Goal: Task Accomplishment & Management: Manage account settings

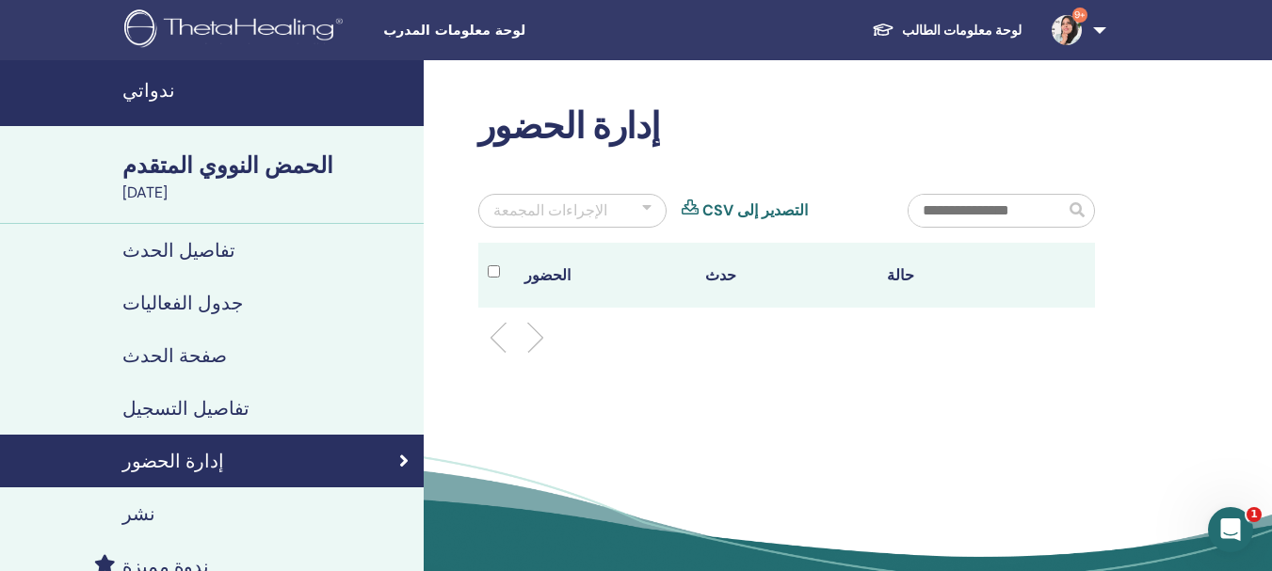
click at [171, 342] on link "صفحة الحدث" at bounding box center [212, 355] width 424 height 53
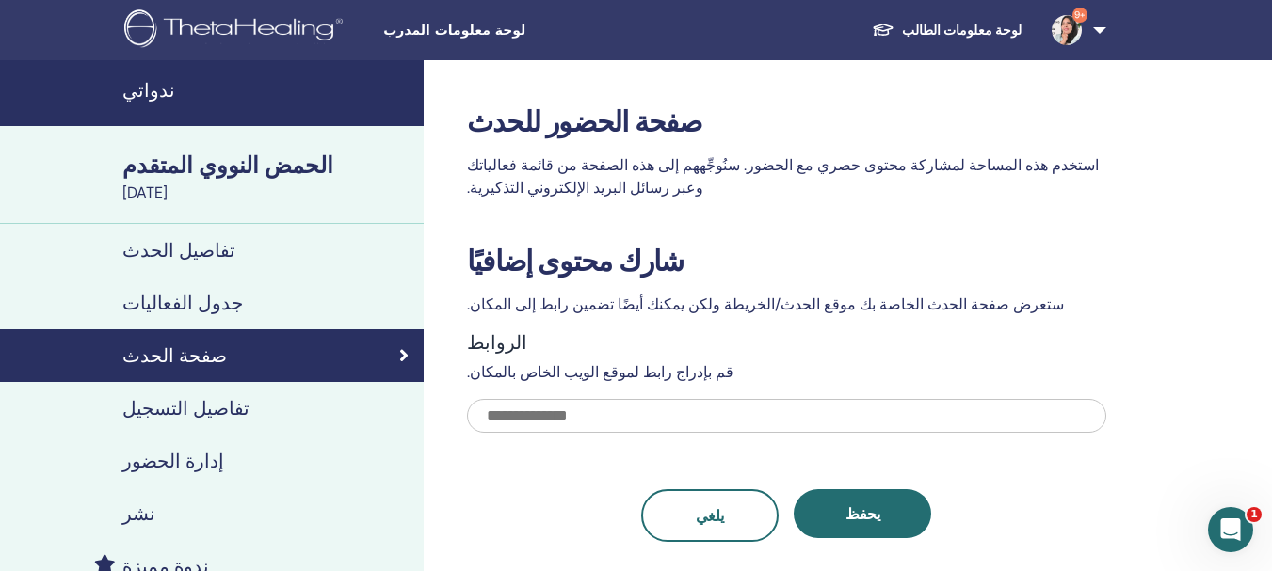
click at [215, 170] on font "الحمض النووي المتقدم" at bounding box center [227, 165] width 211 height 29
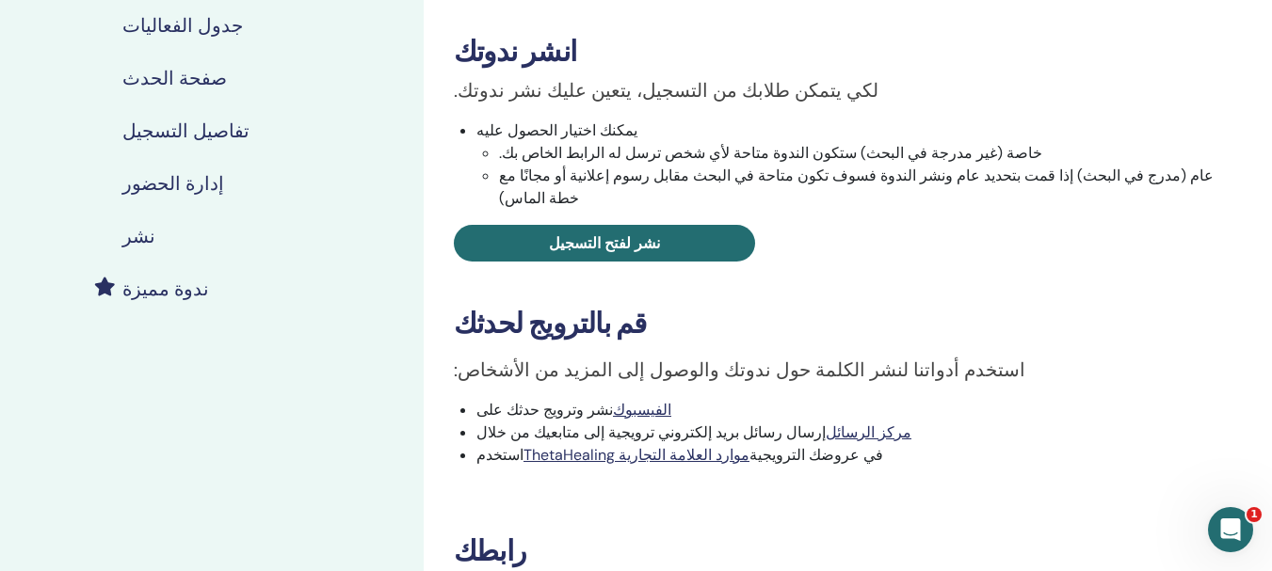
scroll to position [282, 0]
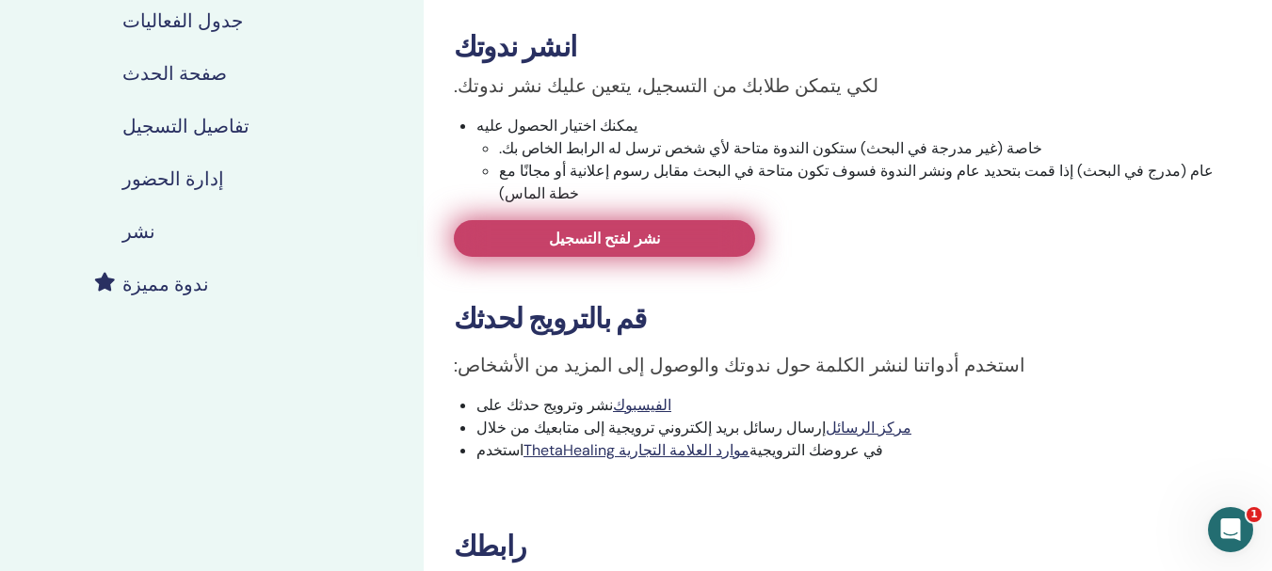
click at [631, 232] on link "نشر لفتح التسجيل" at bounding box center [604, 238] width 301 height 37
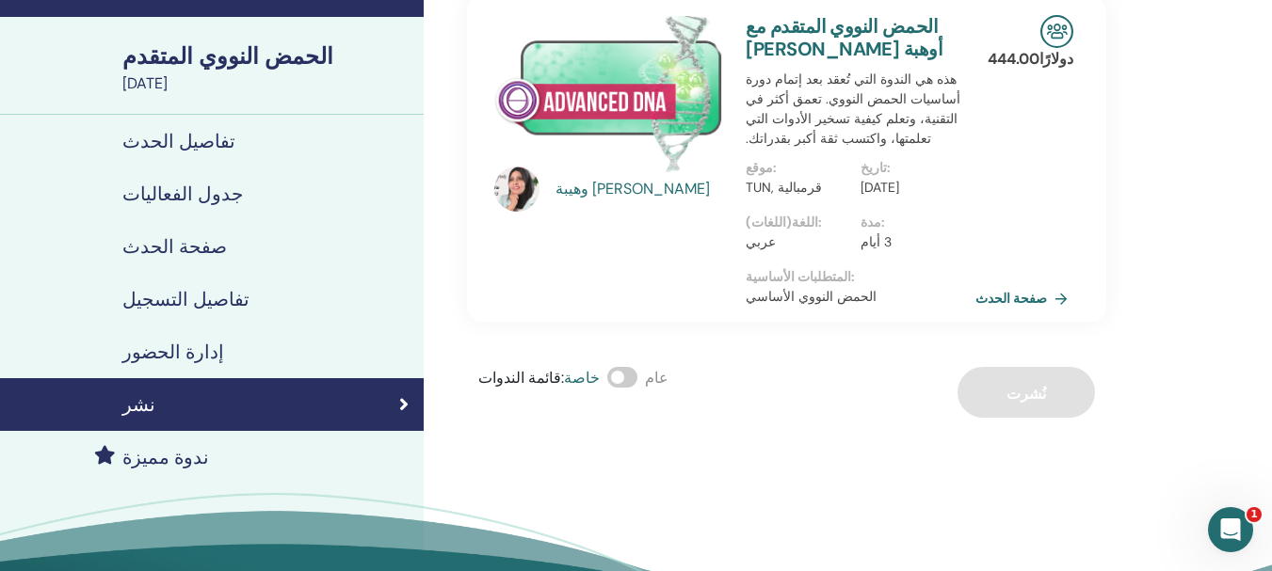
scroll to position [94, 0]
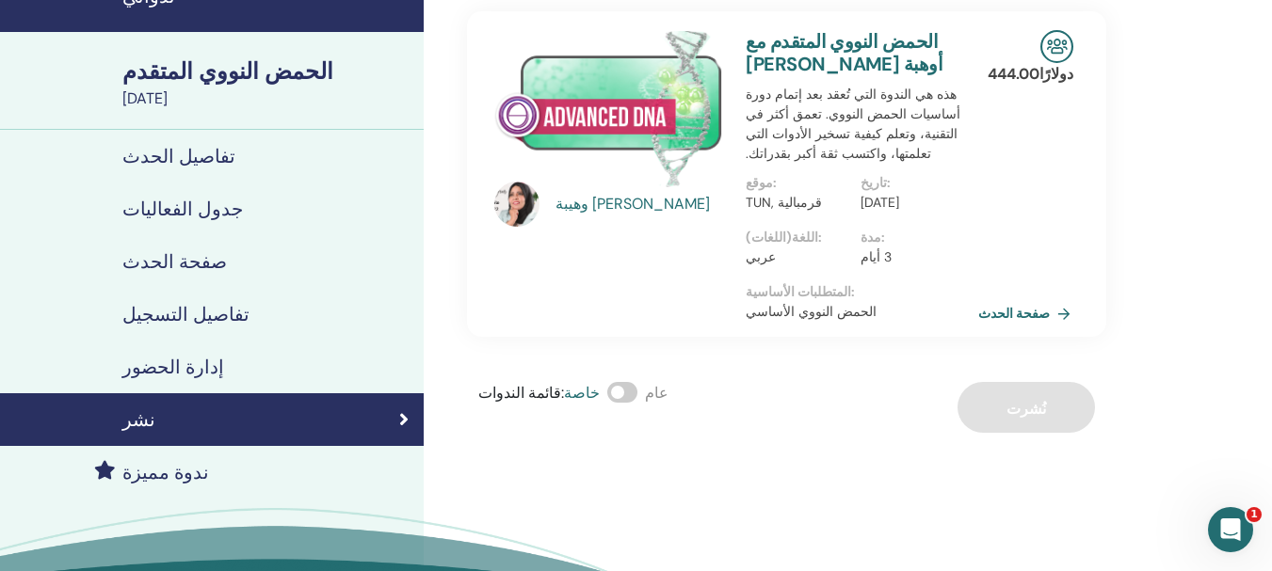
click at [1007, 306] on font "صفحة الحدث" at bounding box center [1014, 314] width 72 height 17
click at [205, 370] on font "إدارة الحضور" at bounding box center [173, 367] width 102 height 24
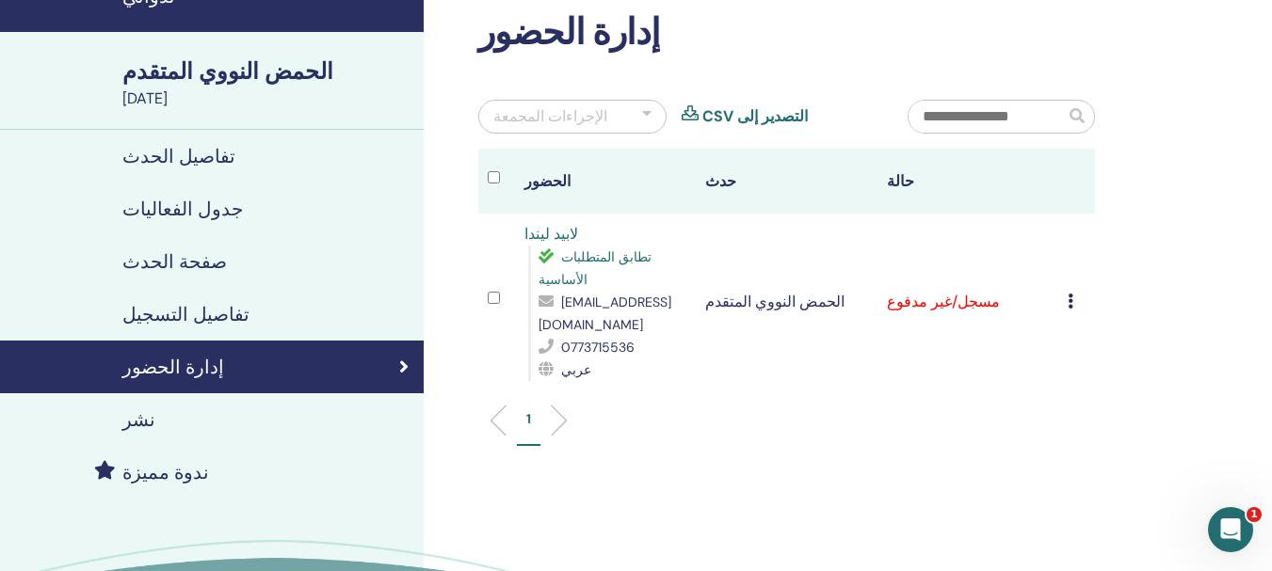
click at [1055, 281] on td "مسجل/غير مدفوع" at bounding box center [968, 302] width 182 height 177
click at [1069, 294] on icon at bounding box center [1070, 301] width 6 height 15
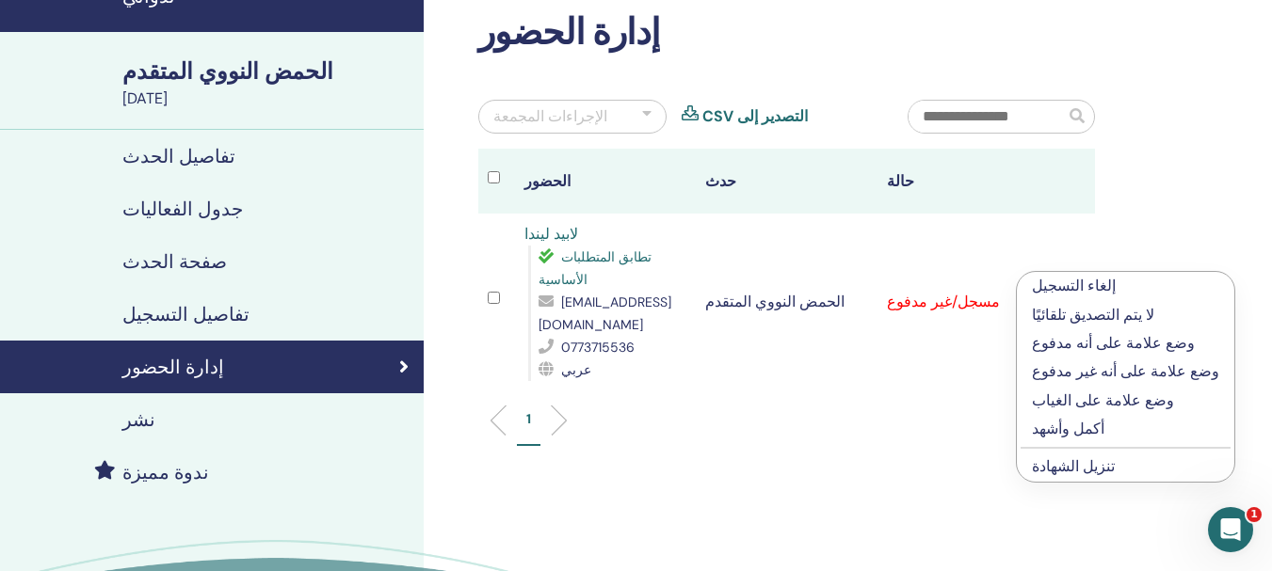
click at [1055, 425] on font "أكمل وأشهد" at bounding box center [1068, 429] width 72 height 20
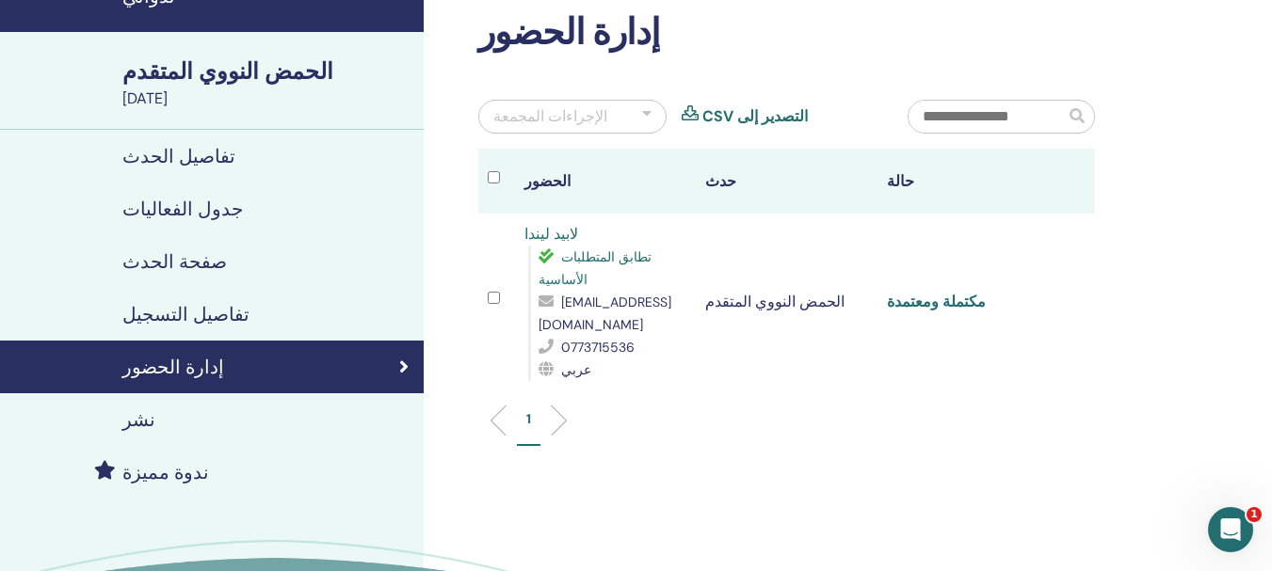
click at [923, 292] on font "مكتملة ومعتمدة" at bounding box center [936, 302] width 99 height 20
